Goal: Transaction & Acquisition: Purchase product/service

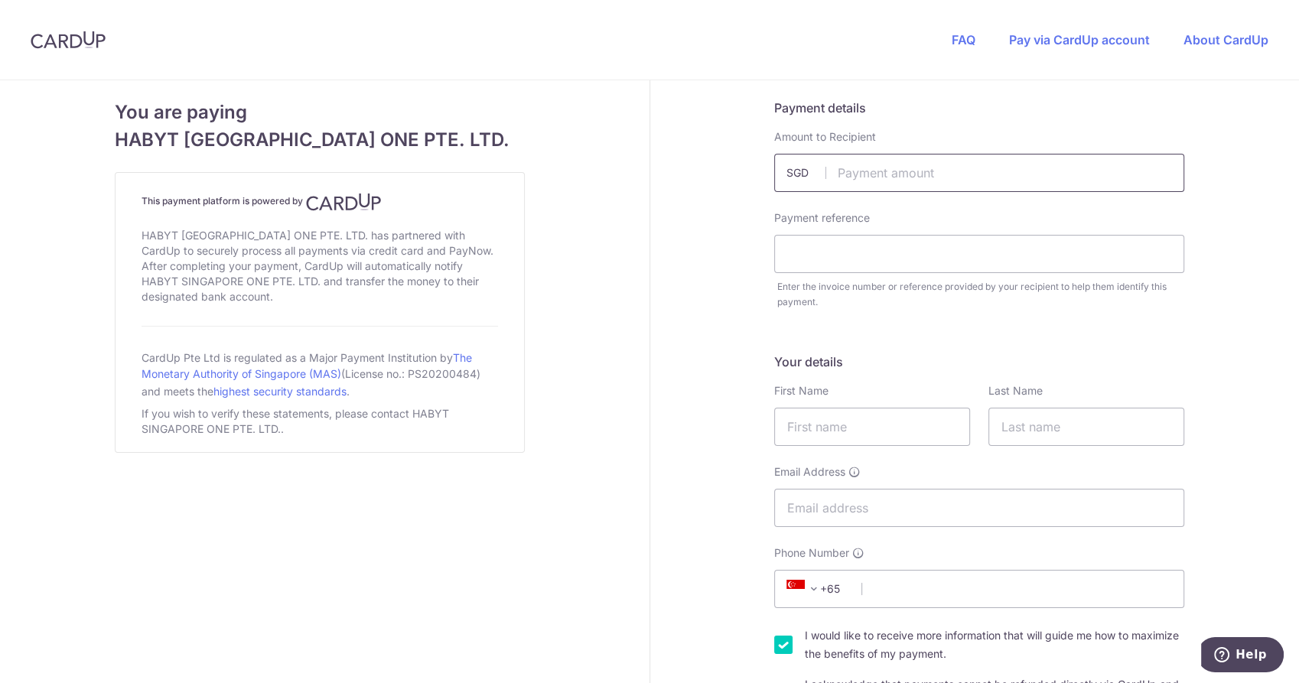
click at [874, 176] on input "text" at bounding box center [979, 173] width 410 height 38
click at [854, 159] on input "text" at bounding box center [979, 173] width 410 height 38
paste input "4431.60"
type input "4431.60"
click at [847, 244] on input "text" at bounding box center [979, 254] width 410 height 38
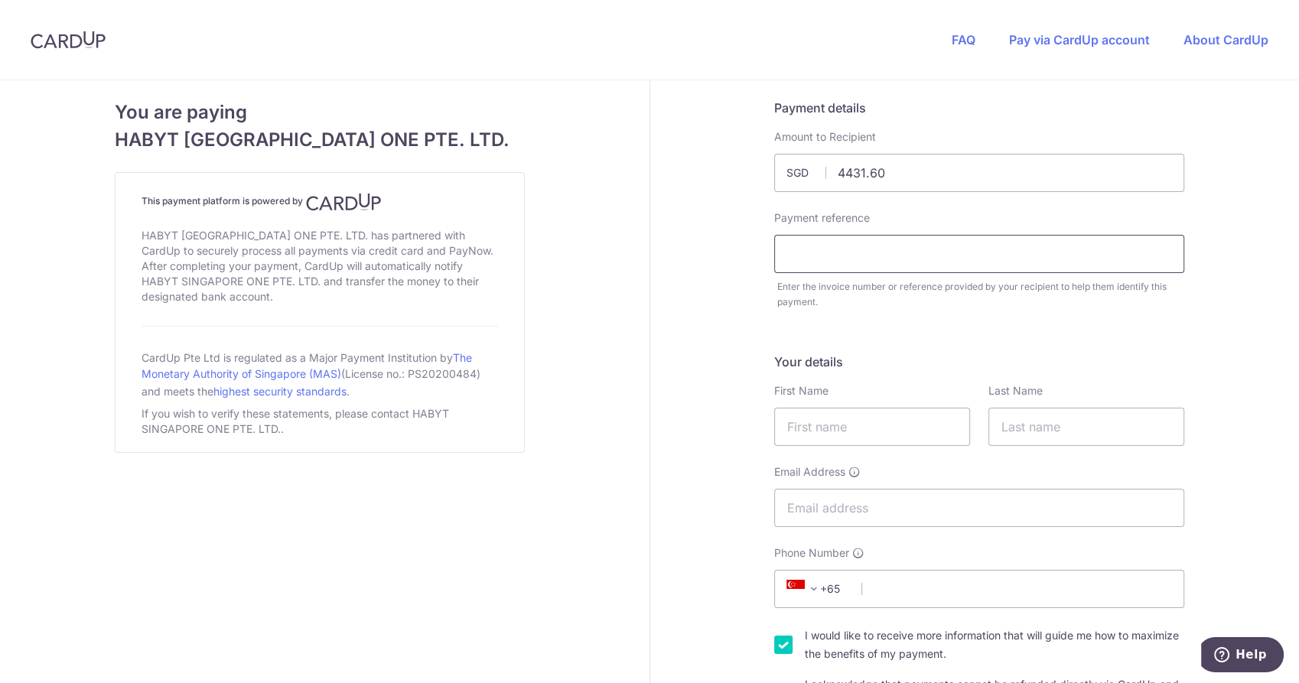
paste input "DEP"
type input "DEP - [PERSON_NAME] [PERSON_NAME]"
click at [881, 425] on input "text" at bounding box center [872, 427] width 196 height 38
type input "[PERSON_NAME] [PERSON_NAME]"
type input "KHOR"
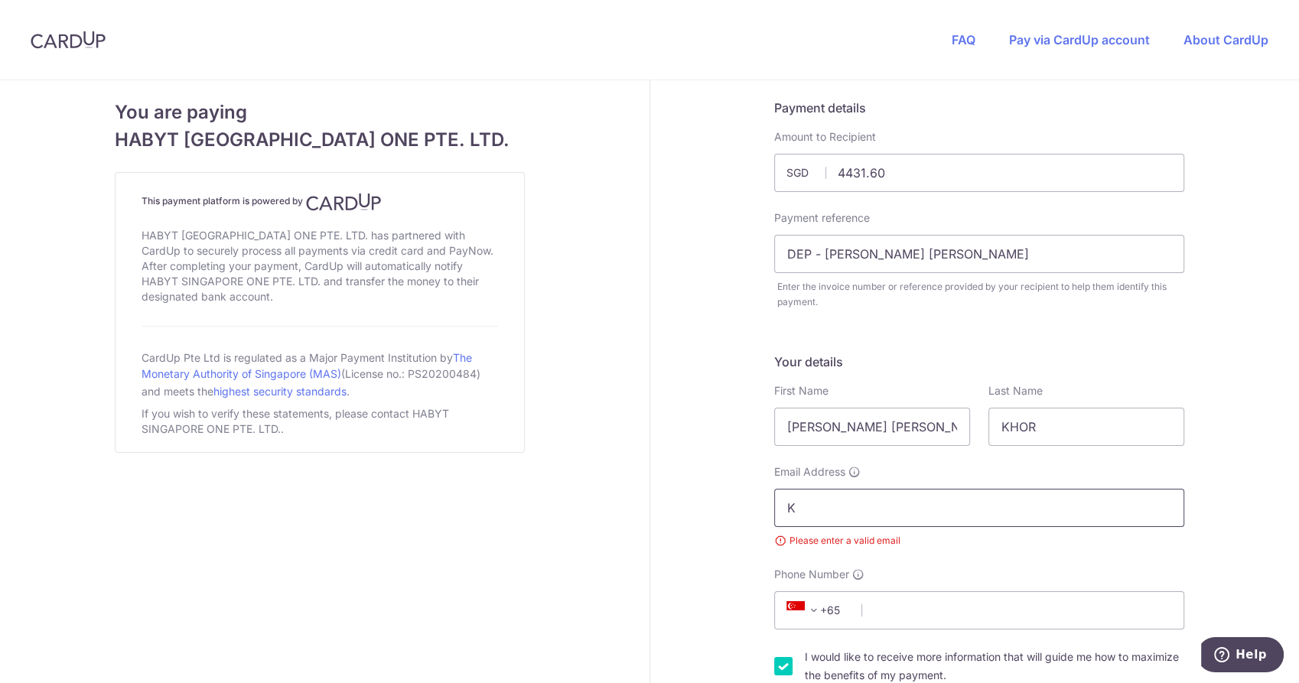
type input "[EMAIL_ADDRESS][DOMAIN_NAME]"
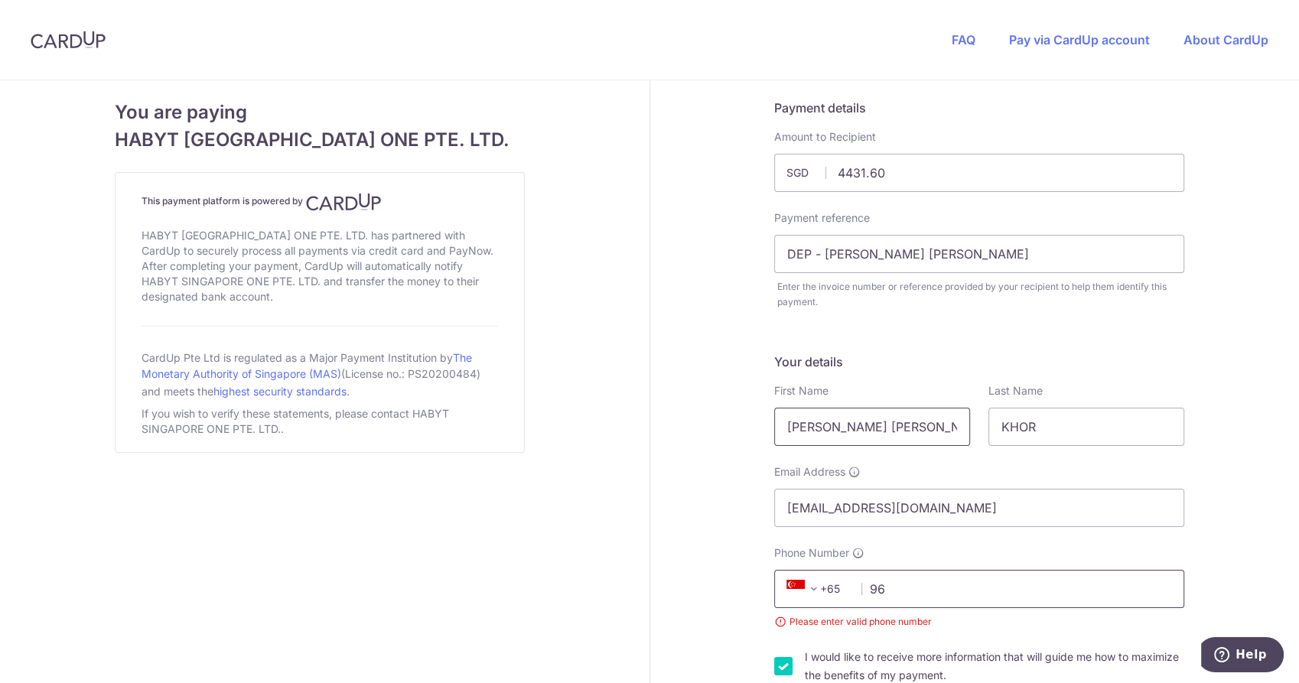
type input "96130870"
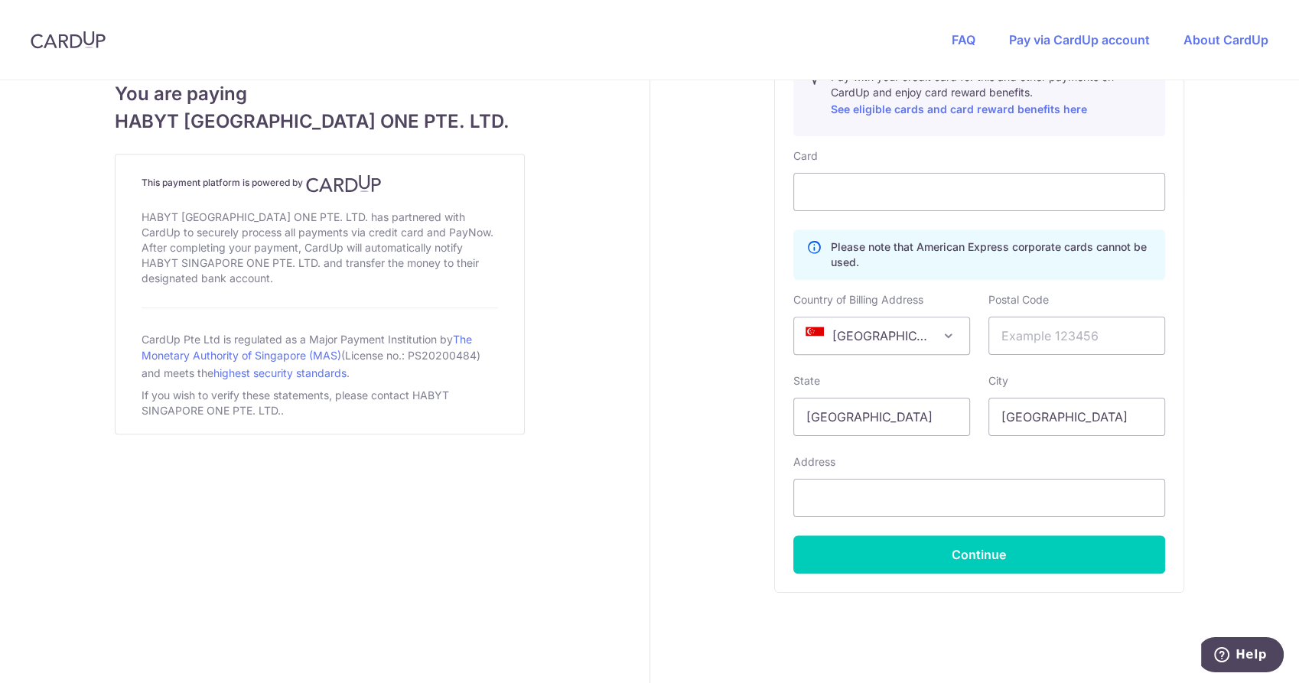
scroll to position [871, 0]
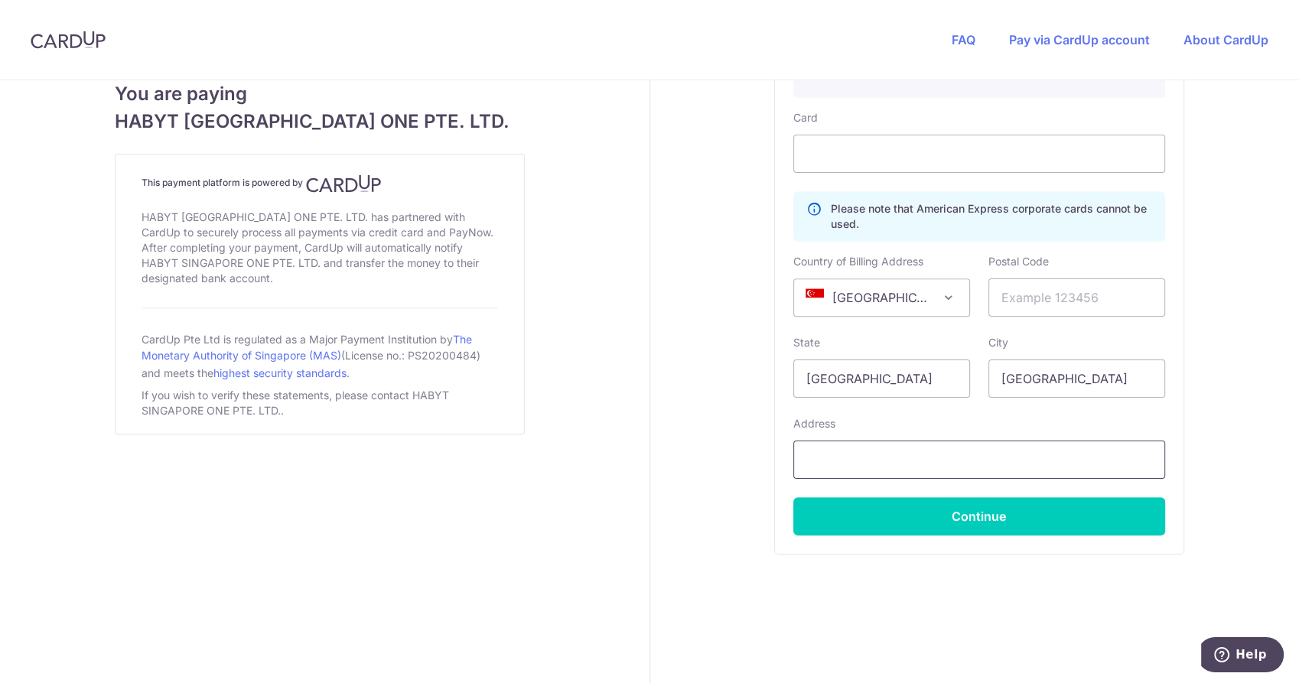
click at [846, 471] on input "text" at bounding box center [980, 460] width 372 height 38
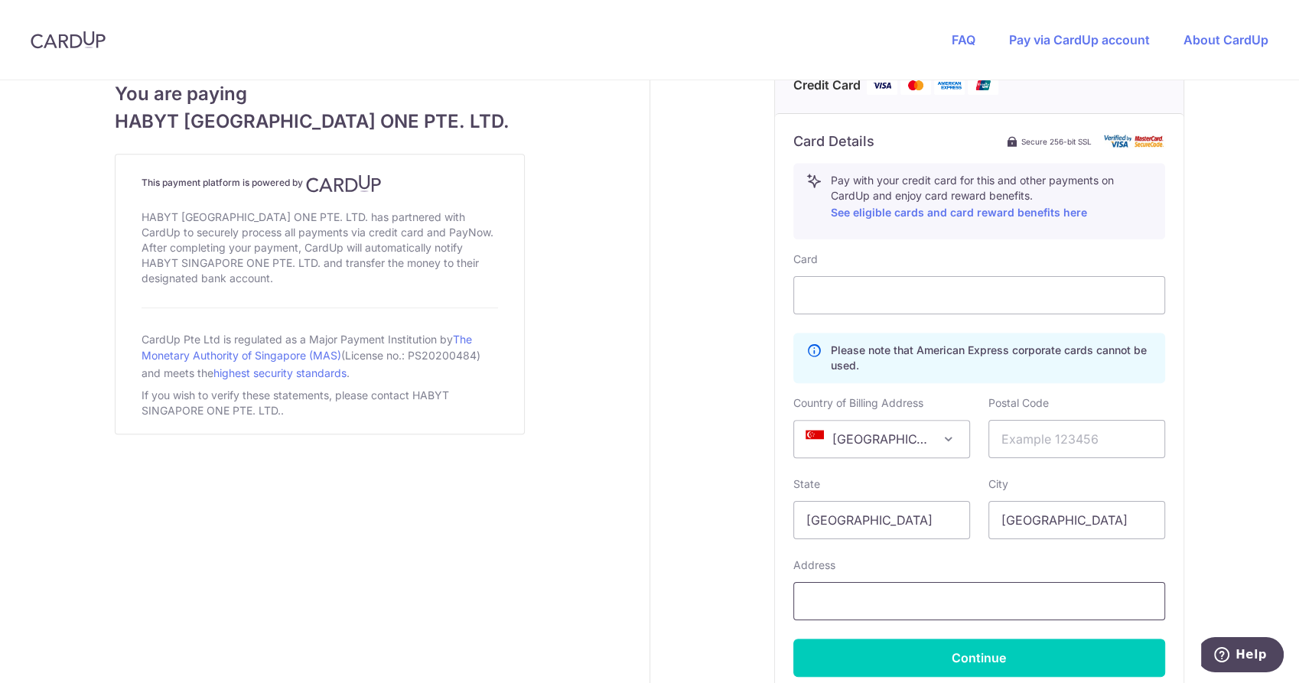
scroll to position [701, 0]
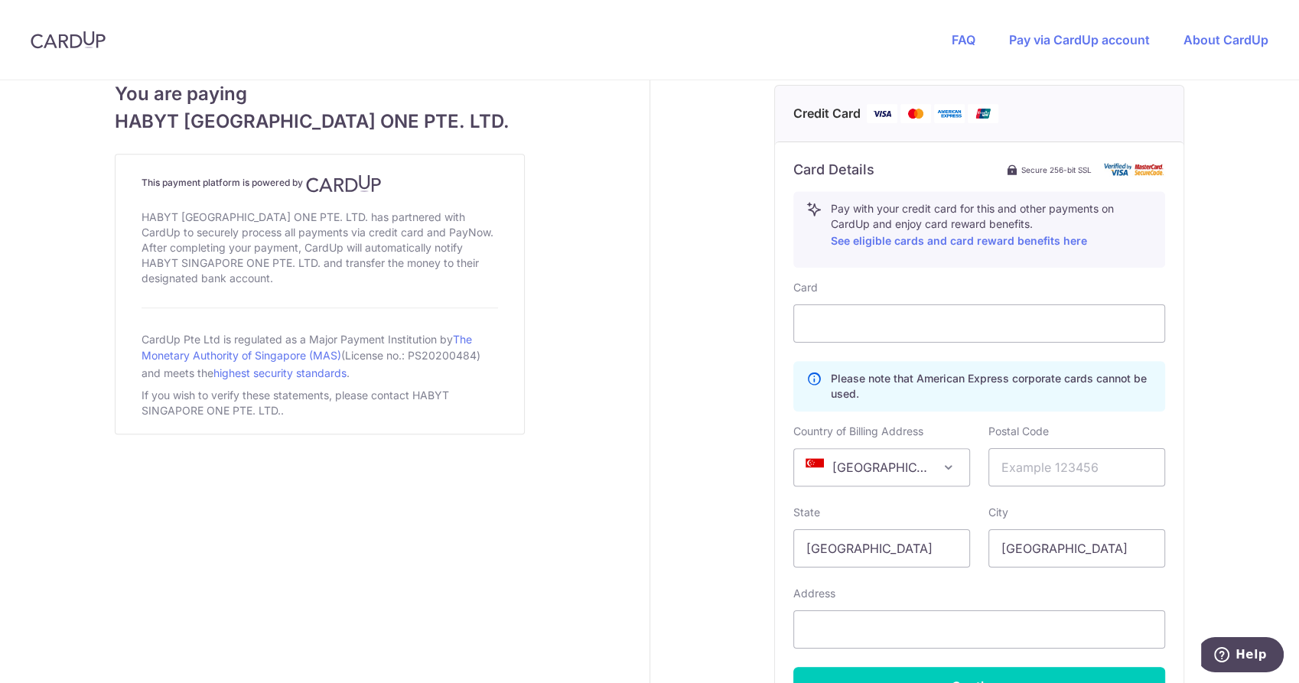
drag, startPoint x: 507, startPoint y: 406, endPoint x: 631, endPoint y: 413, distance: 123.4
click at [508, 405] on div "This payment platform is powered by HABYT [GEOGRAPHIC_DATA] ONE PTE. LTD. has p…" at bounding box center [320, 294] width 410 height 281
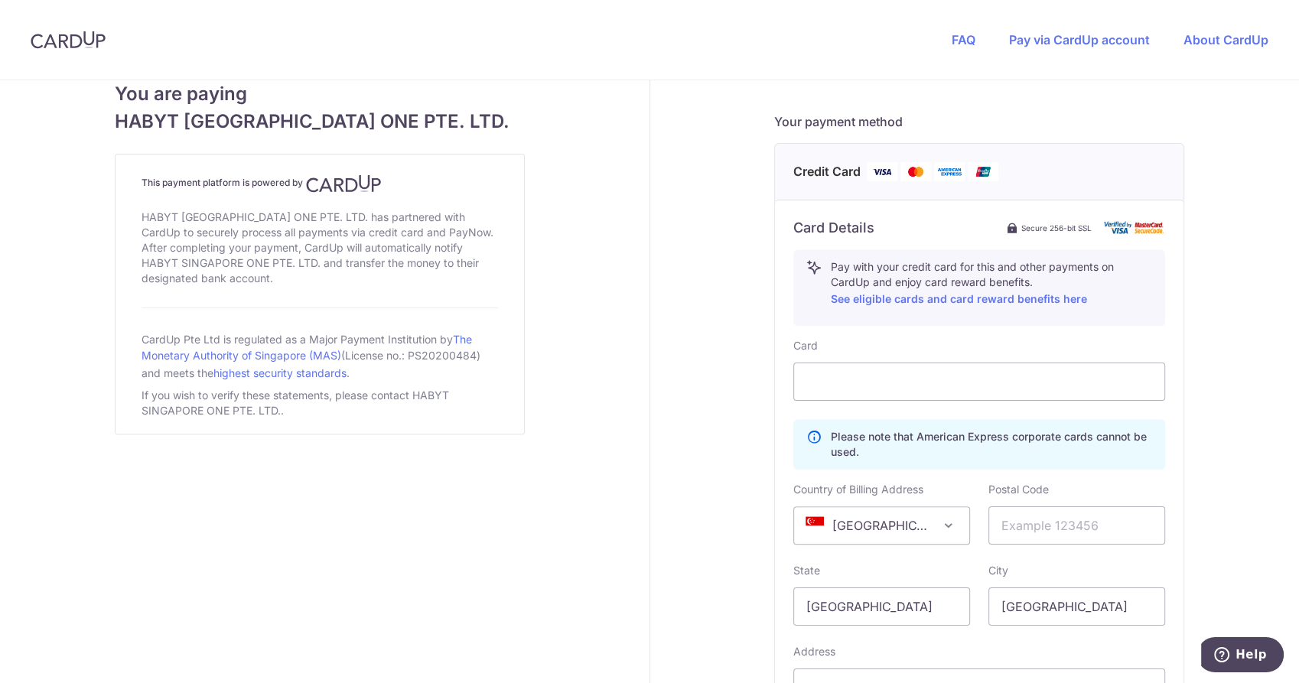
scroll to position [680, 0]
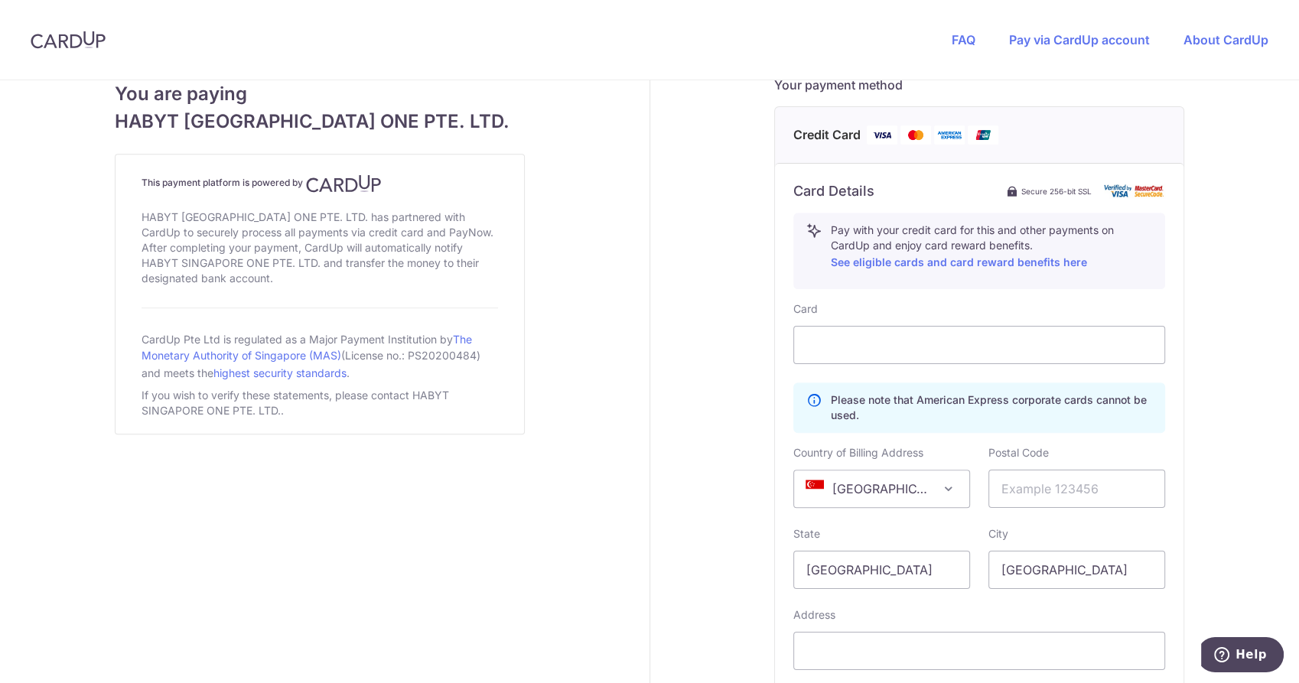
click at [1000, 317] on div "Card" at bounding box center [980, 333] width 372 height 63
click at [1094, 491] on input "text" at bounding box center [1077, 489] width 177 height 38
type input "423950"
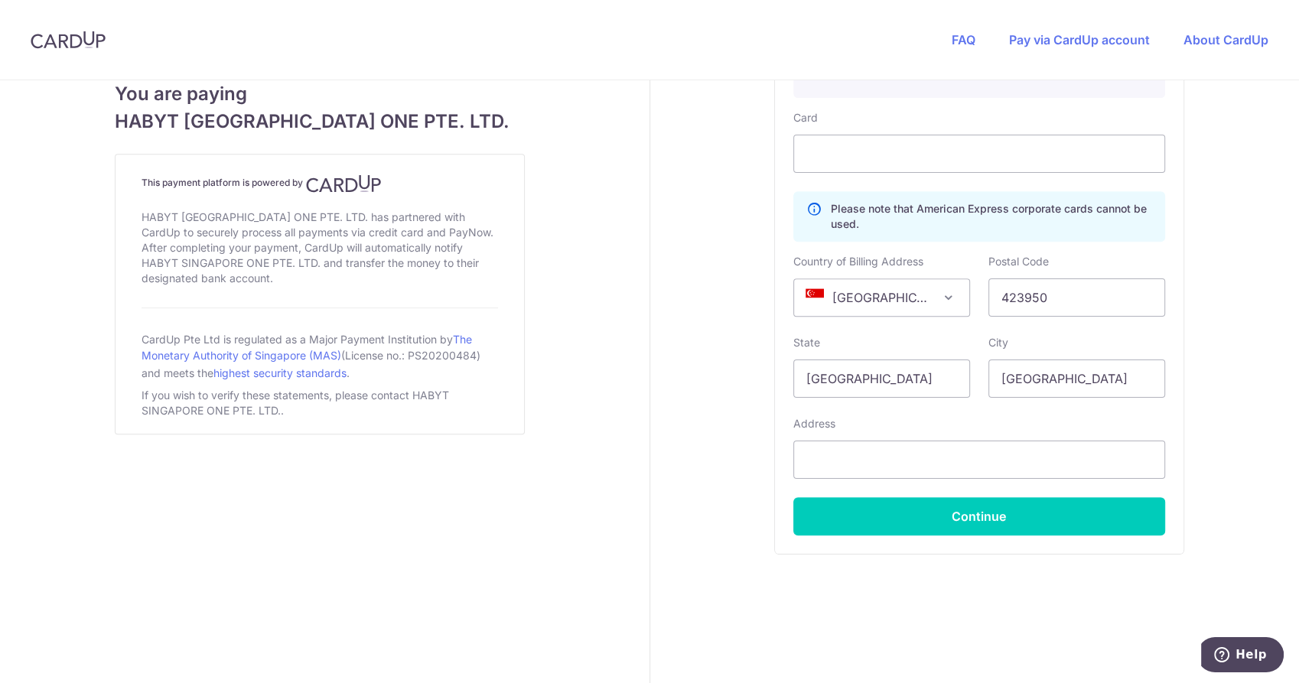
click at [905, 431] on div "Address" at bounding box center [980, 447] width 372 height 63
drag, startPoint x: 888, startPoint y: 455, endPoint x: 872, endPoint y: 463, distance: 18.8
click at [887, 455] on input "2" at bounding box center [980, 460] width 372 height 38
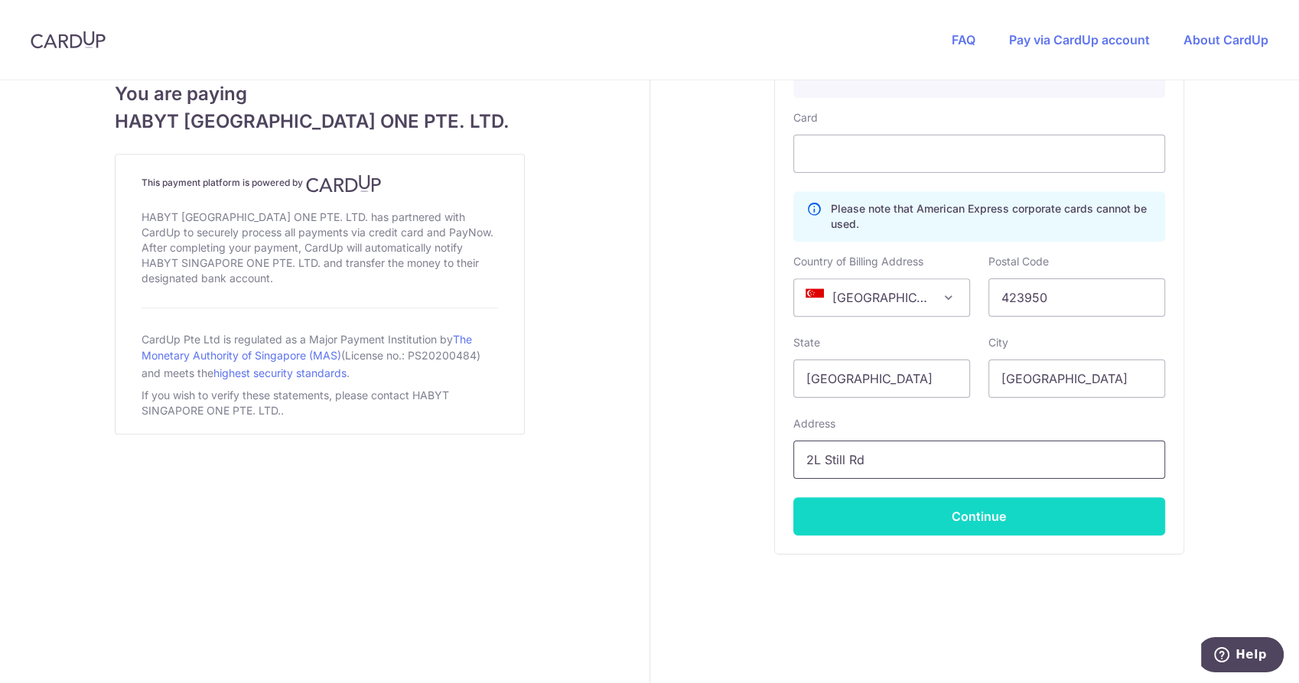
type input "2L Still Rd"
click at [939, 506] on button "Continue" at bounding box center [980, 516] width 372 height 38
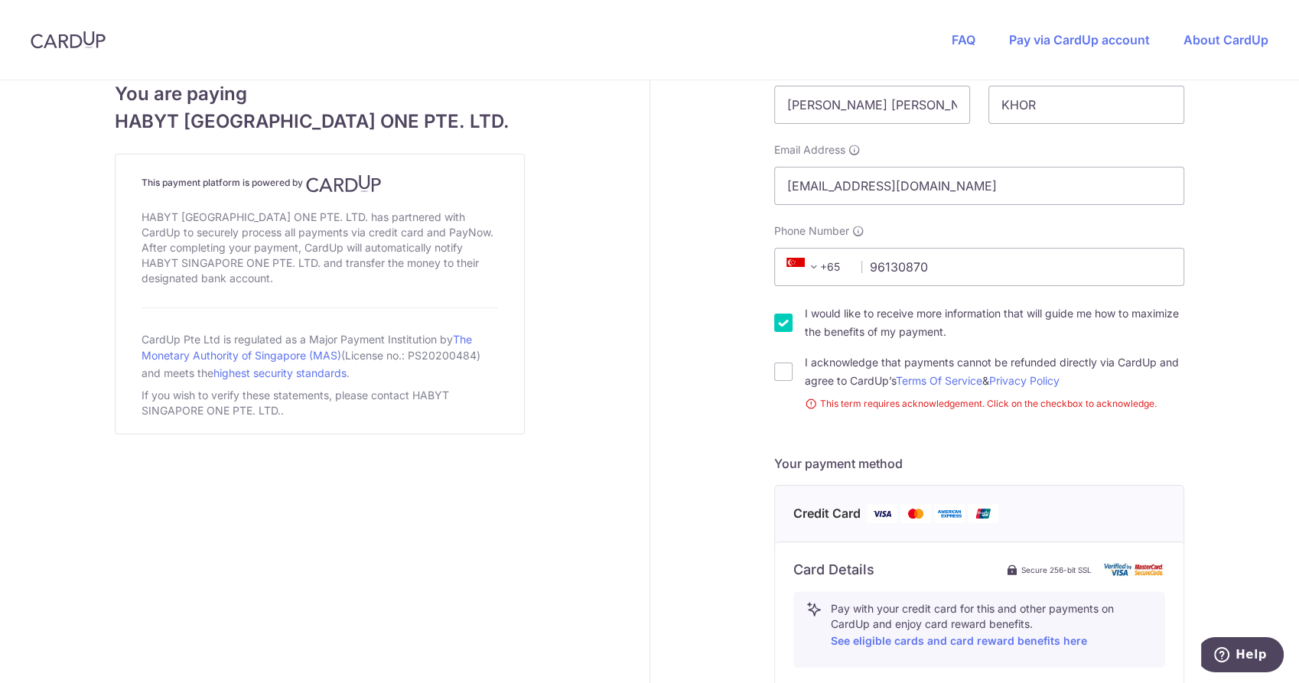
scroll to position [340, 0]
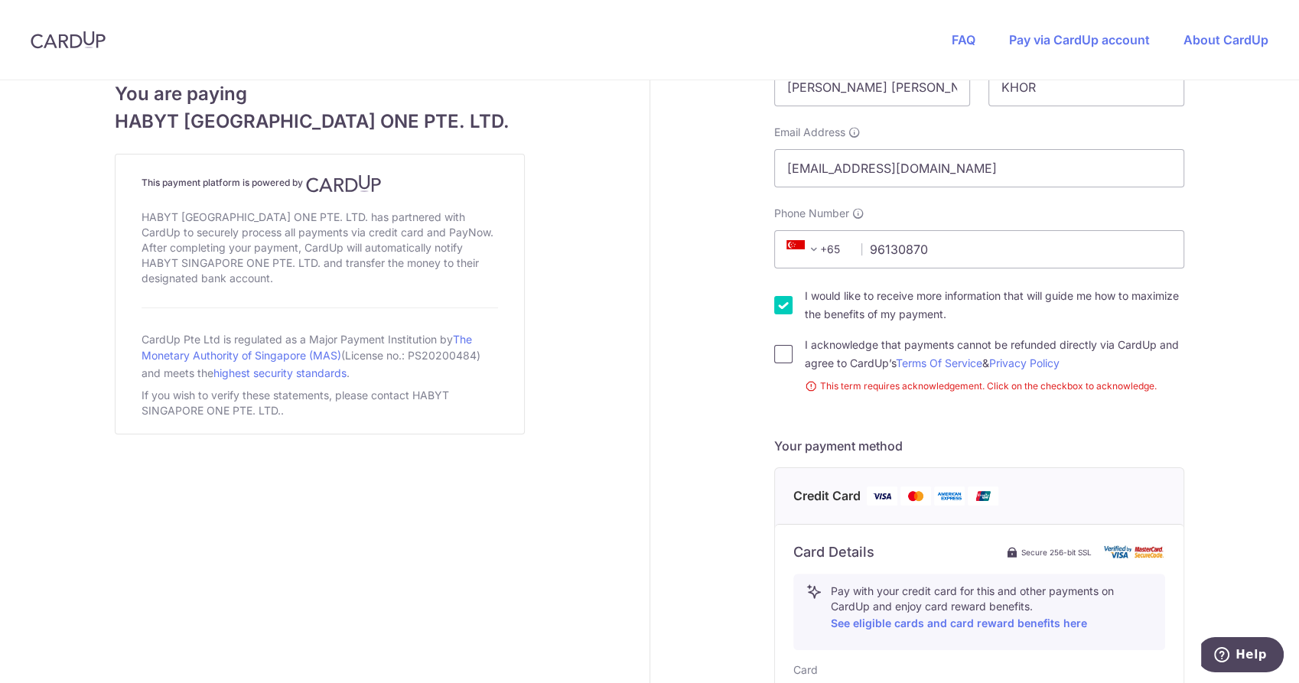
click at [779, 346] on input "I acknowledge that payments cannot be refunded directly via CardUp and agree to…" at bounding box center [783, 354] width 18 height 18
checkbox input "true"
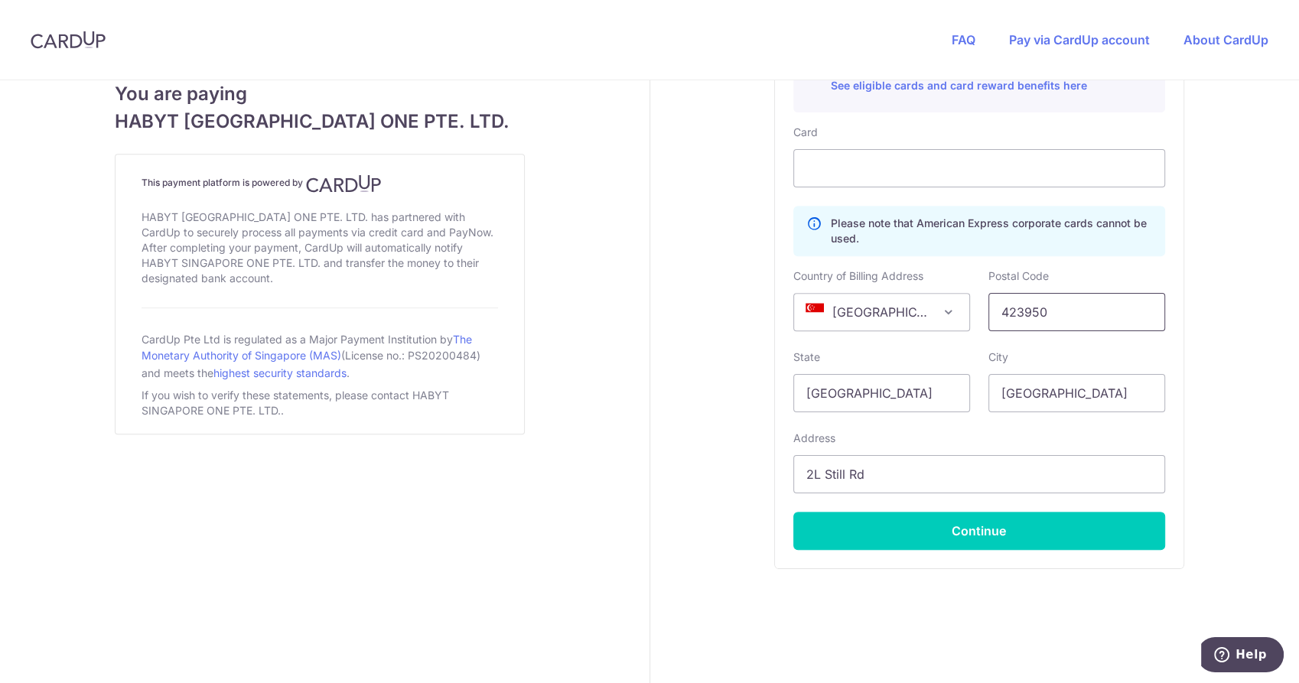
scroll to position [871, 0]
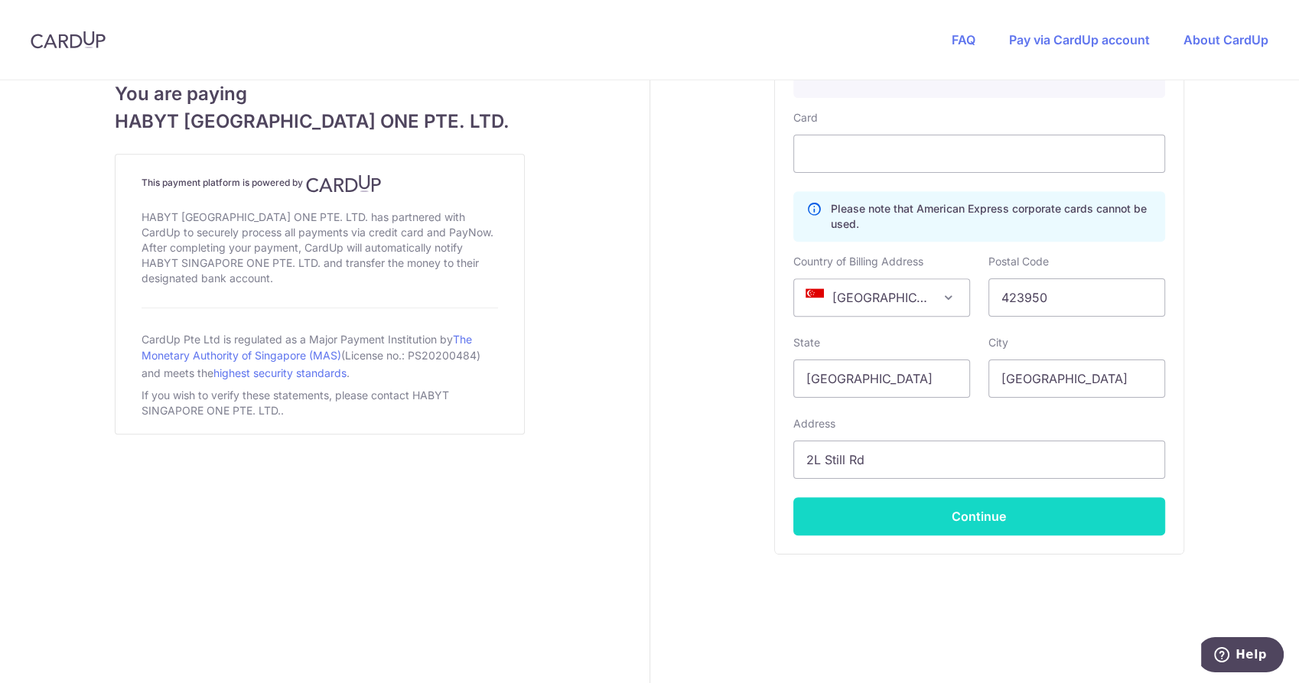
click at [942, 514] on button "Continue" at bounding box center [980, 516] width 372 height 38
type input "**** 4980"
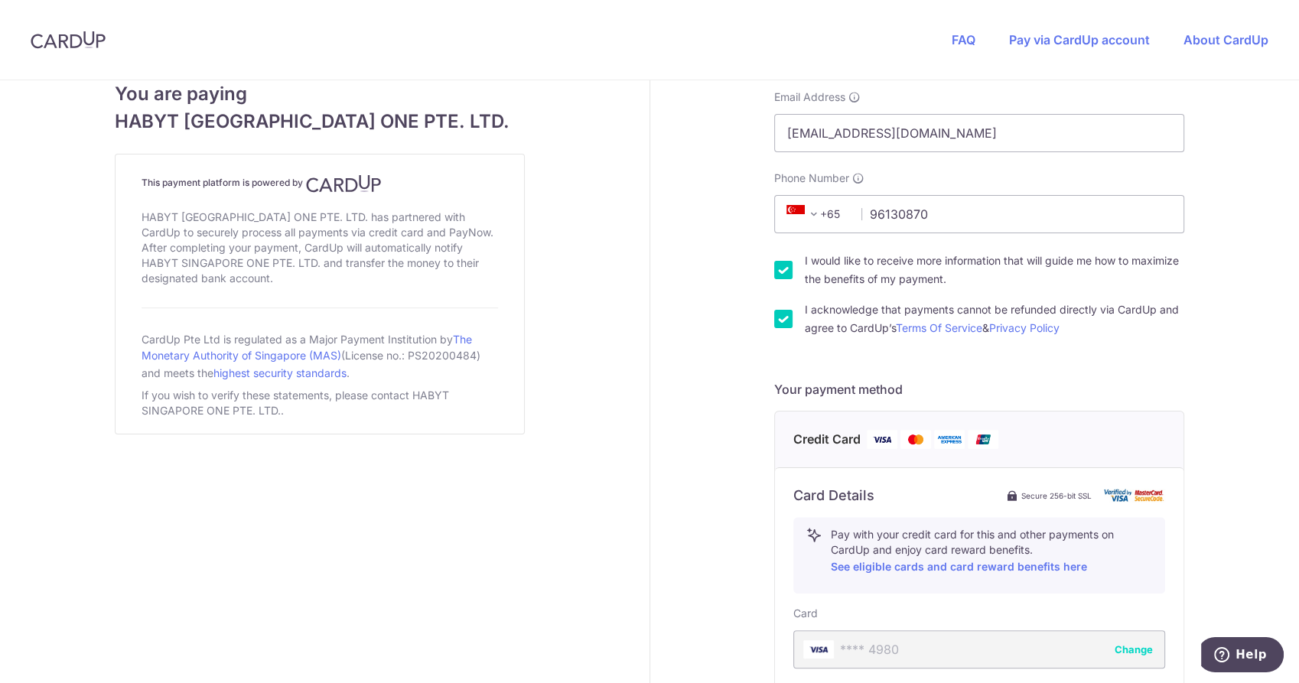
scroll to position [360, 0]
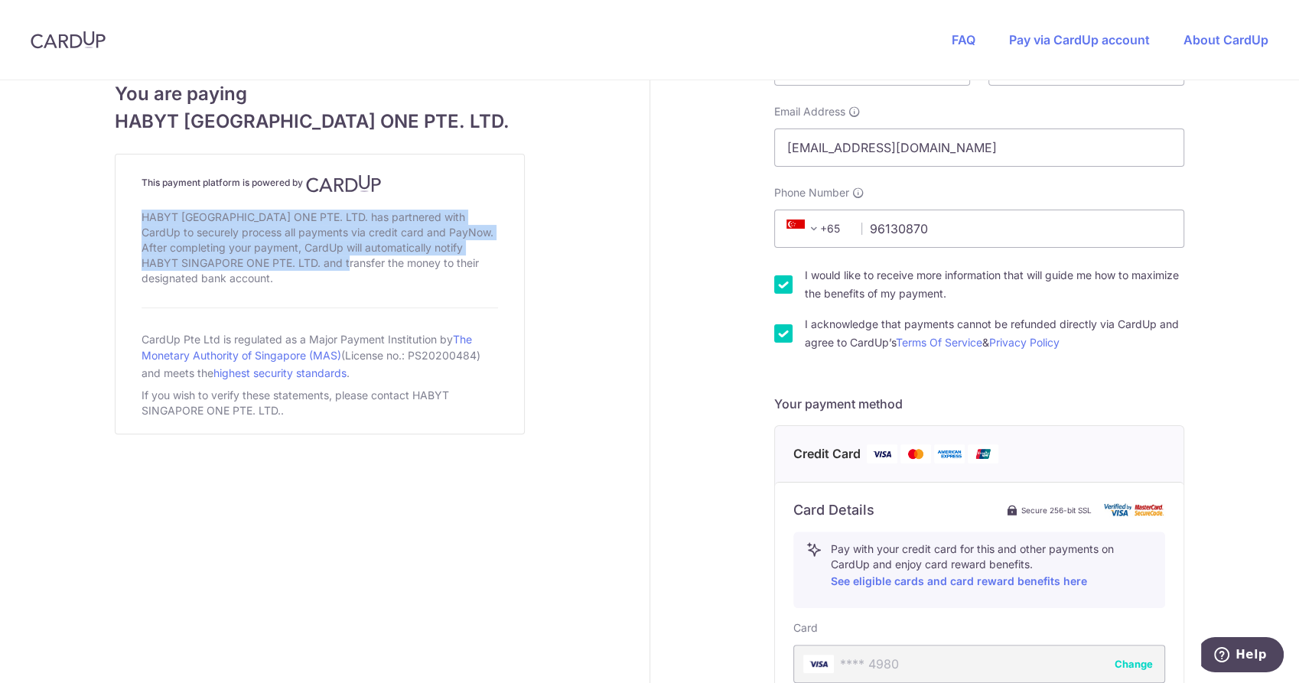
drag, startPoint x: 135, startPoint y: 204, endPoint x: 302, endPoint y: 259, distance: 175.7
click at [302, 259] on div "This payment platform is powered by HABYT [GEOGRAPHIC_DATA] ONE PTE. LTD. has p…" at bounding box center [320, 294] width 372 height 255
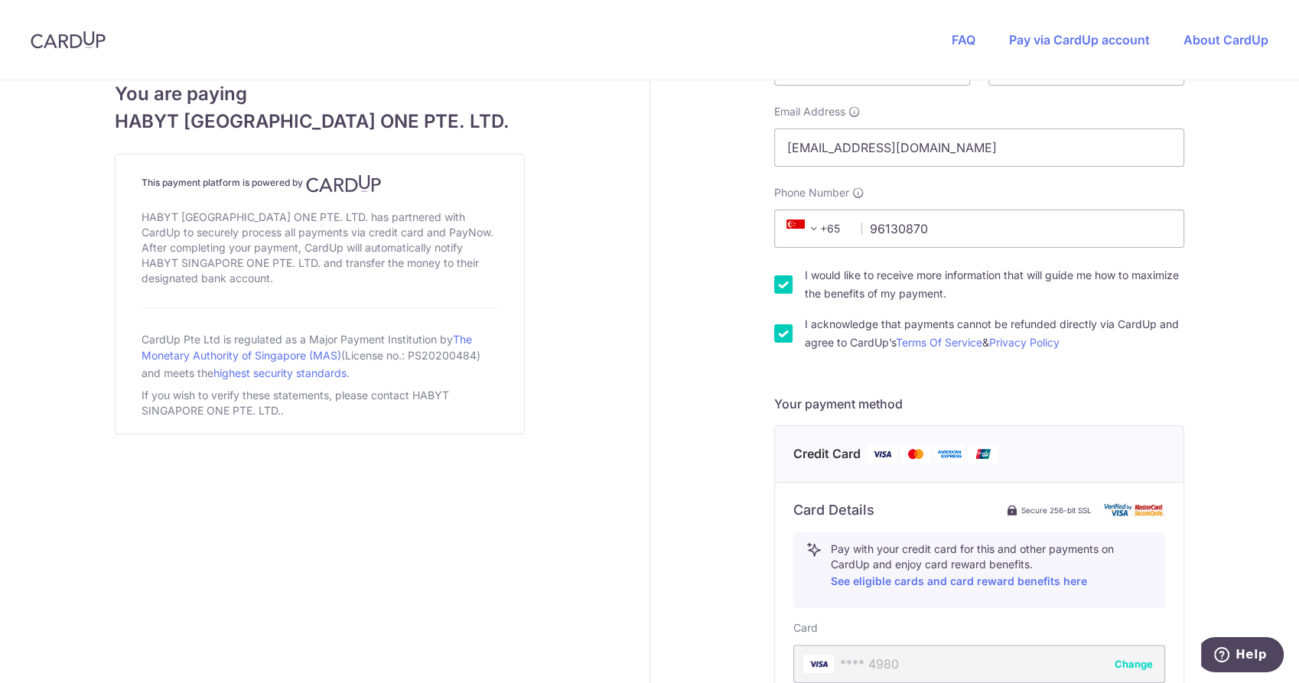
click at [310, 265] on div "HABYT [GEOGRAPHIC_DATA] ONE PTE. LTD. has partnered with CardUp to securely pro…" at bounding box center [320, 248] width 357 height 83
click at [300, 279] on div "HABYT [GEOGRAPHIC_DATA] ONE PTE. LTD. has partnered with CardUp to securely pro…" at bounding box center [320, 248] width 357 height 83
drag, startPoint x: 275, startPoint y: 279, endPoint x: 159, endPoint y: 211, distance: 134.4
click at [159, 211] on div "HABYT [GEOGRAPHIC_DATA] ONE PTE. LTD. has partnered with CardUp to securely pro…" at bounding box center [320, 248] width 357 height 83
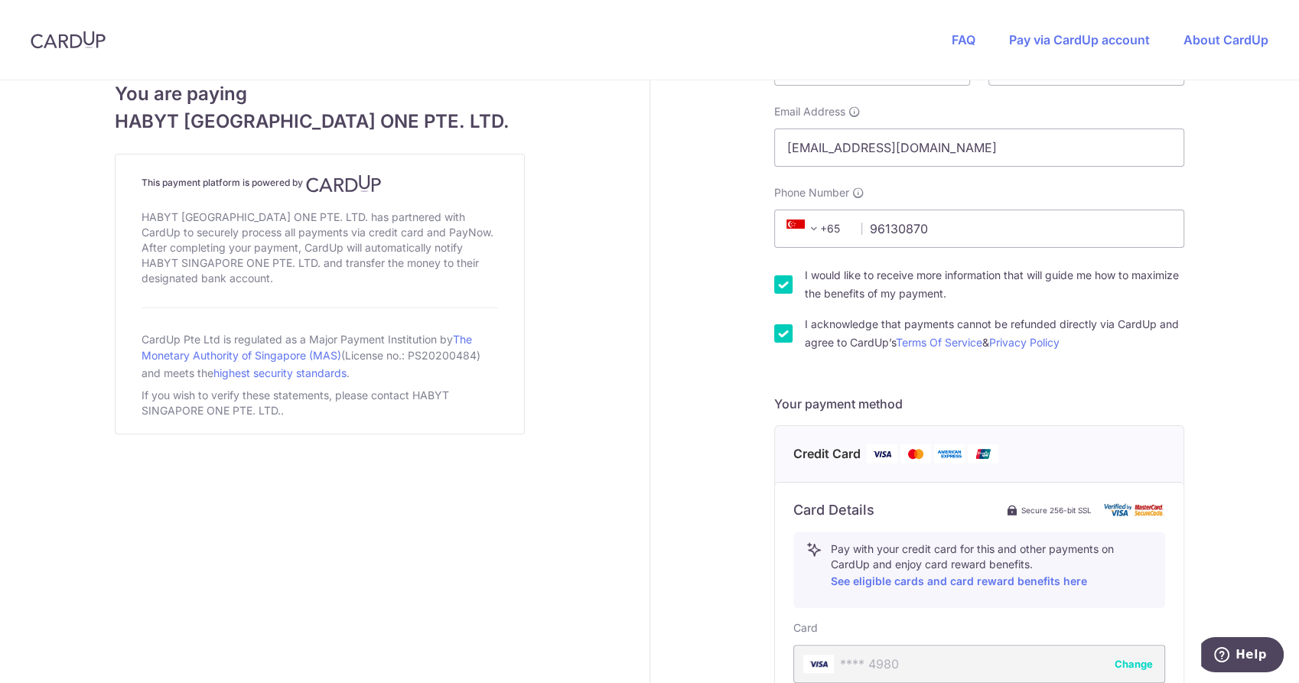
click at [171, 233] on div "HABYT [GEOGRAPHIC_DATA] ONE PTE. LTD. has partnered with CardUp to securely pro…" at bounding box center [320, 248] width 357 height 83
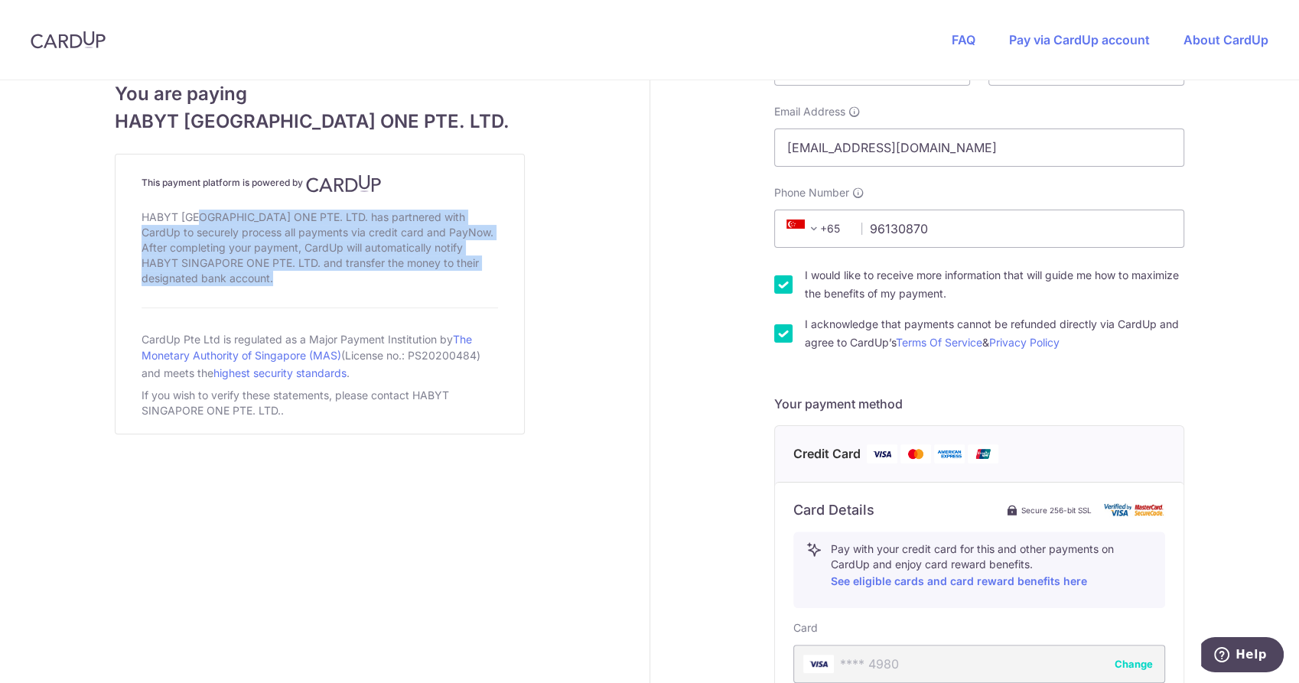
click at [171, 233] on div "HABYT [GEOGRAPHIC_DATA] ONE PTE. LTD. has partnered with CardUp to securely pro…" at bounding box center [320, 248] width 357 height 83
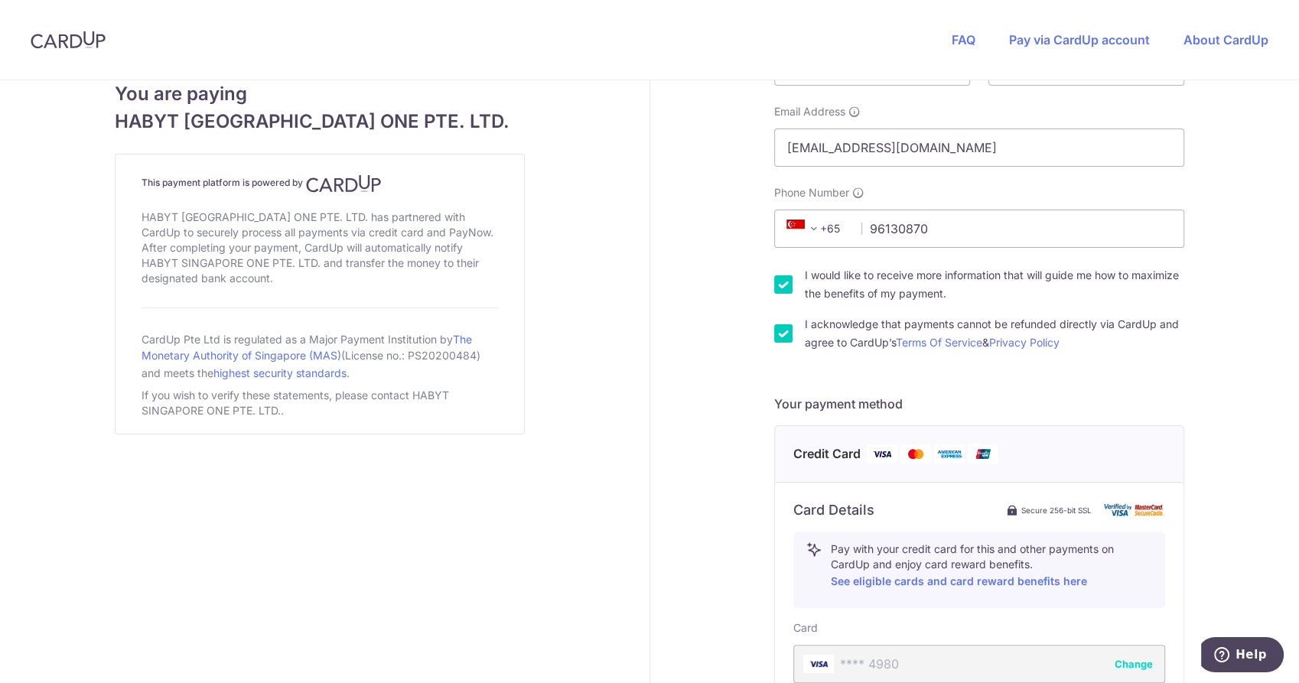
click at [236, 292] on div "This payment platform is powered by HABYT [GEOGRAPHIC_DATA] ONE PTE. LTD. has p…" at bounding box center [320, 294] width 372 height 255
drag, startPoint x: 142, startPoint y: 331, endPoint x: 365, endPoint y: 431, distance: 243.9
click at [369, 434] on div "This payment platform is powered by HABYT [GEOGRAPHIC_DATA] ONE PTE. LTD. has p…" at bounding box center [320, 294] width 410 height 281
click at [355, 425] on div "This payment platform is powered by HABYT [GEOGRAPHIC_DATA] ONE PTE. LTD. has p…" at bounding box center [320, 294] width 410 height 281
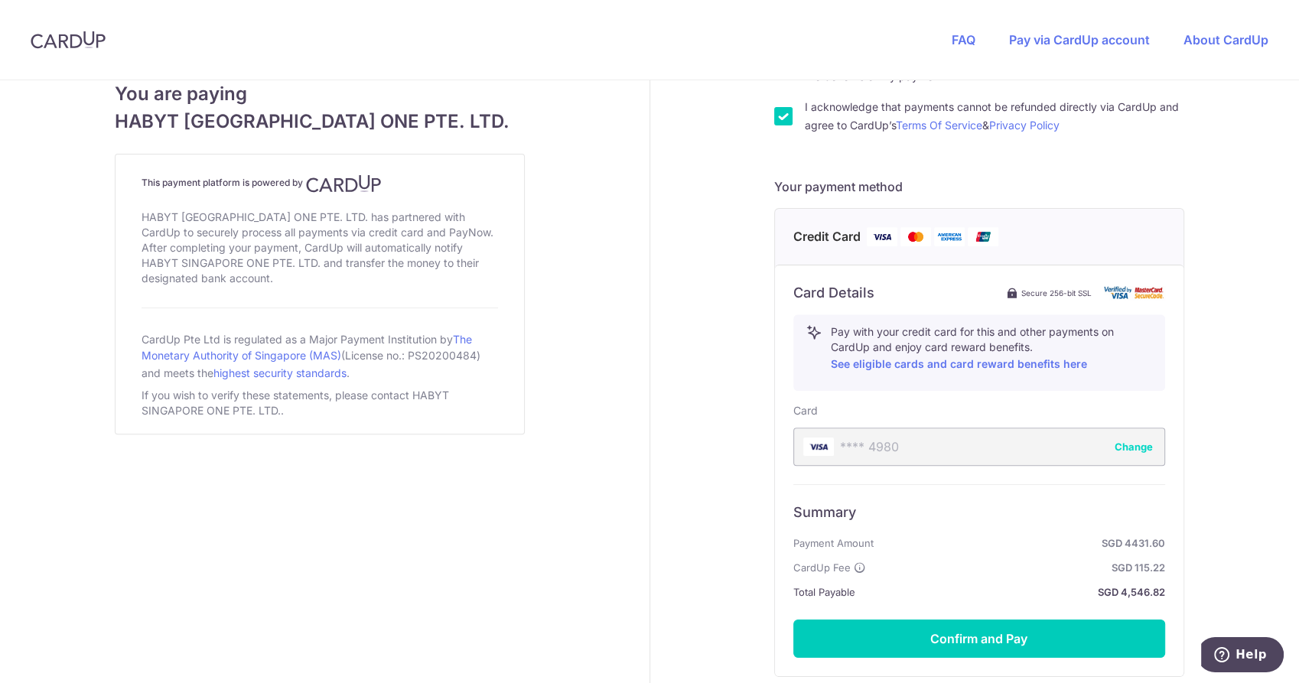
scroll to position [615, 0]
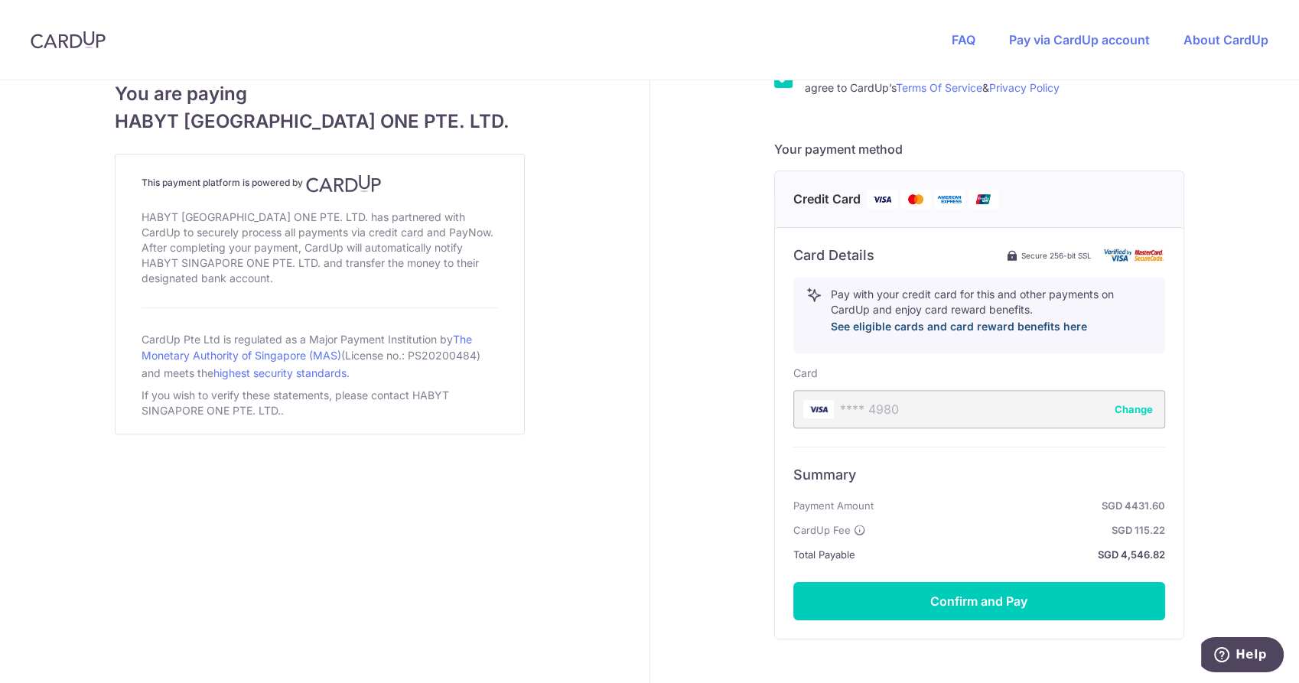
click at [972, 328] on link "See eligible cards and card reward benefits here" at bounding box center [959, 326] width 256 height 13
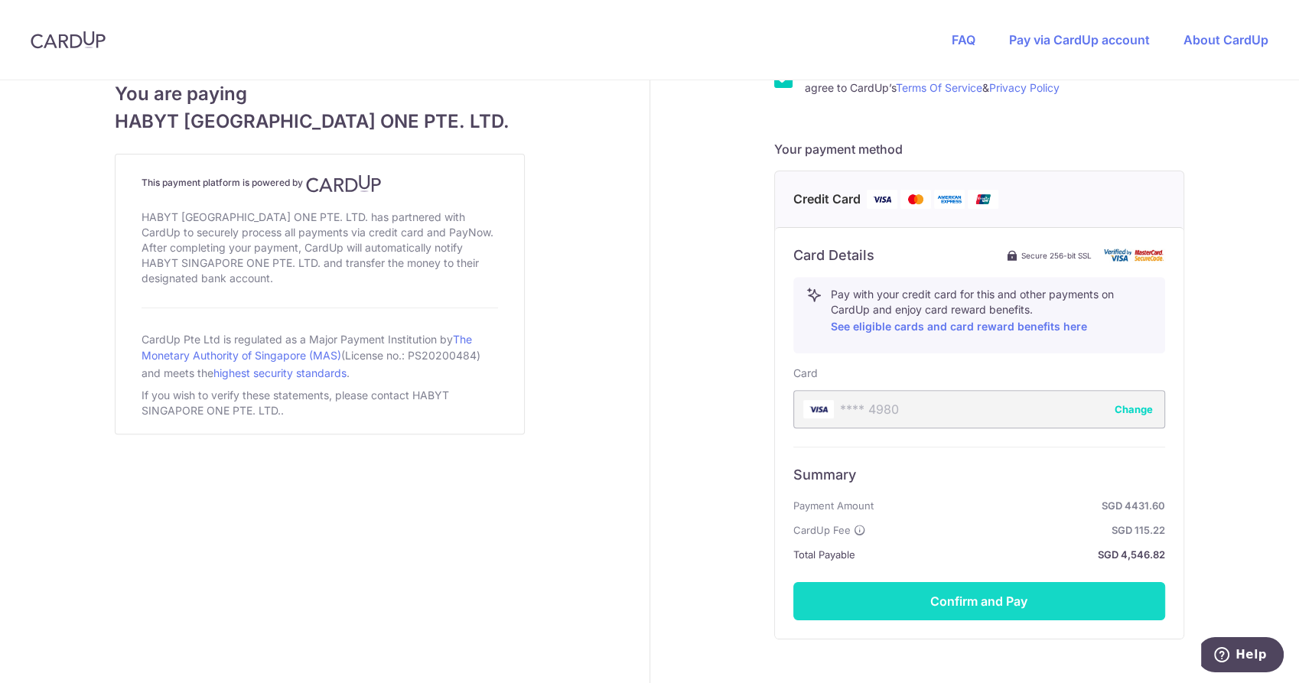
click at [911, 600] on button "Confirm and Pay" at bounding box center [980, 601] width 372 height 38
